Goal: Information Seeking & Learning: Understand process/instructions

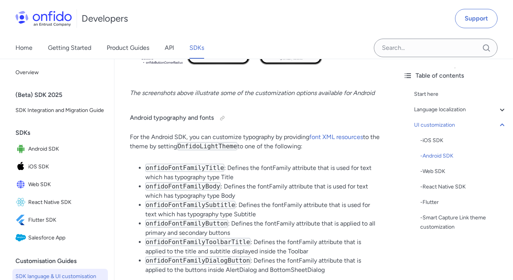
scroll to position [4127, 0]
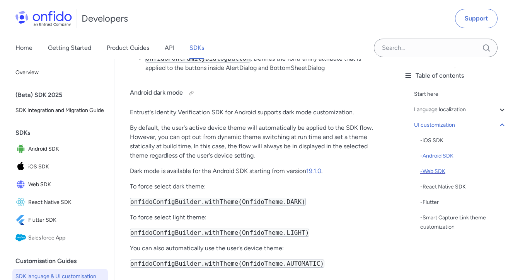
click at [438, 172] on div "- Web SDK" at bounding box center [463, 171] width 87 height 9
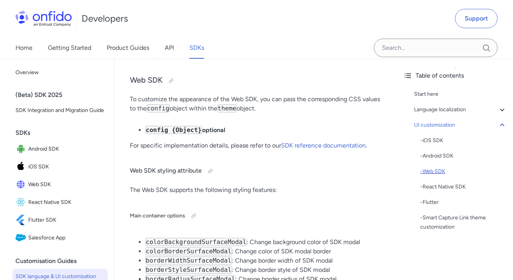
click at [440, 173] on div "- Web SDK" at bounding box center [463, 171] width 87 height 9
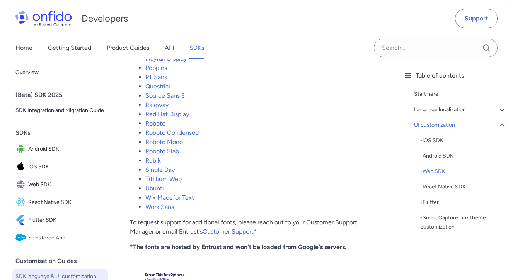
scroll to position [7919, 0]
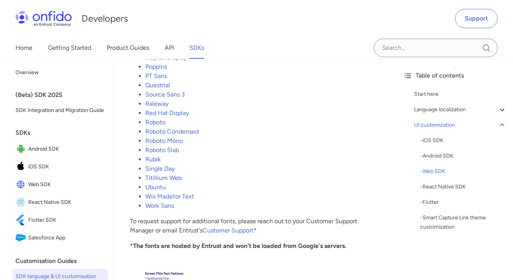
click at [189, 127] on li "Roboto" at bounding box center [263, 122] width 236 height 9
copy ul "Roboto"
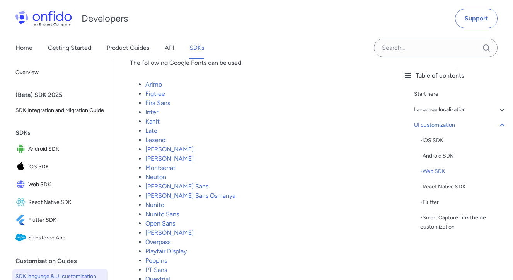
scroll to position [7724, 0]
click at [153, 118] on link "Inter" at bounding box center [151, 113] width 13 height 7
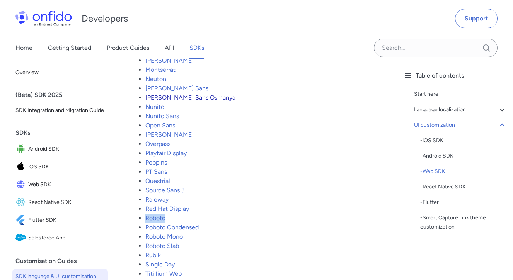
scroll to position [7824, 0]
click at [163, 221] on link "Roboto" at bounding box center [155, 217] width 20 height 7
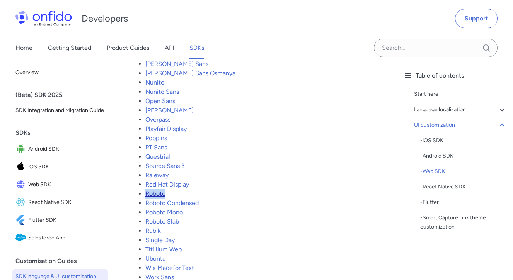
scroll to position [7848, 0]
